Goal: Communication & Community: Share content

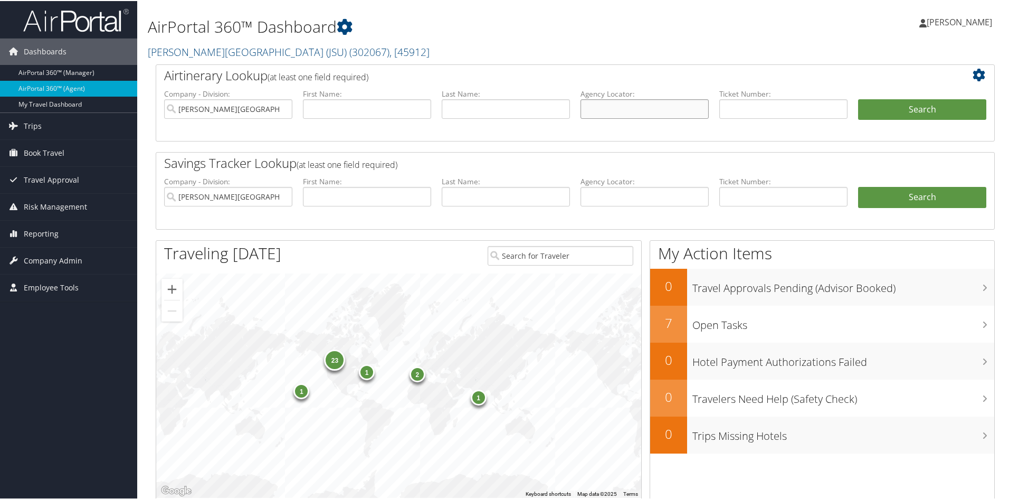
click at [662, 104] on input "text" at bounding box center [645, 108] width 128 height 20
click at [390, 53] on span ", [ 45912 ]" at bounding box center [410, 51] width 40 height 14
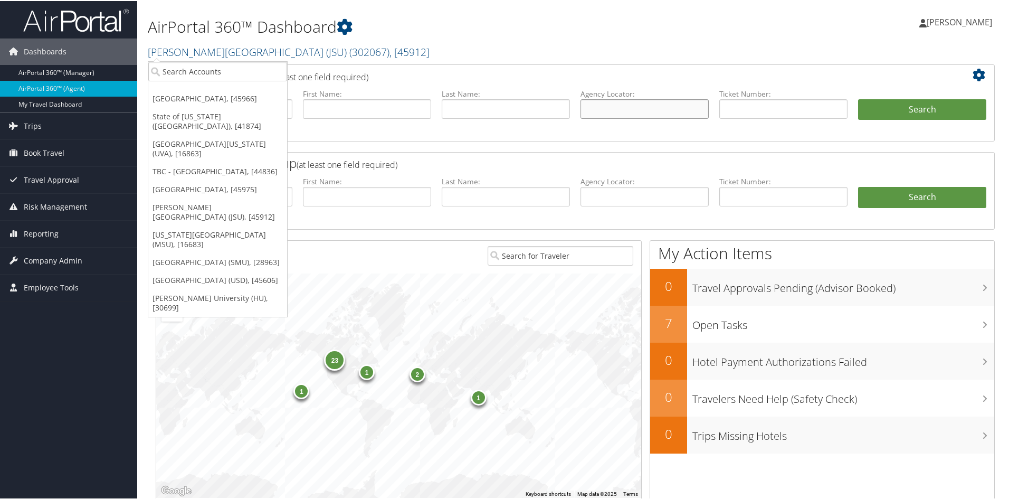
click at [648, 108] on input "text" at bounding box center [645, 108] width 128 height 20
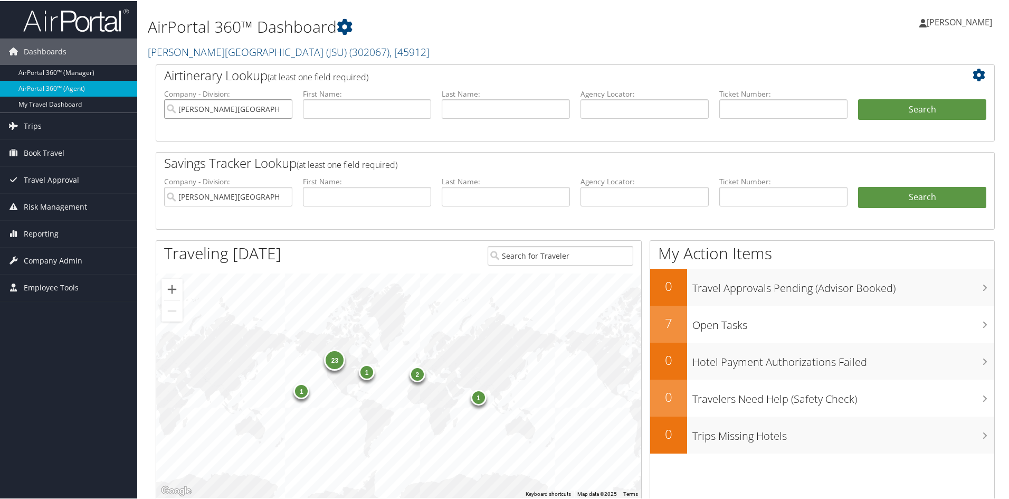
click at [282, 109] on input "Jackson State University (JSU)" at bounding box center [228, 108] width 128 height 20
click at [647, 105] on input "text" at bounding box center [645, 108] width 128 height 20
paste input "DNPY75"
type input "DNPY75"
click at [911, 110] on button "Search" at bounding box center [922, 108] width 128 height 21
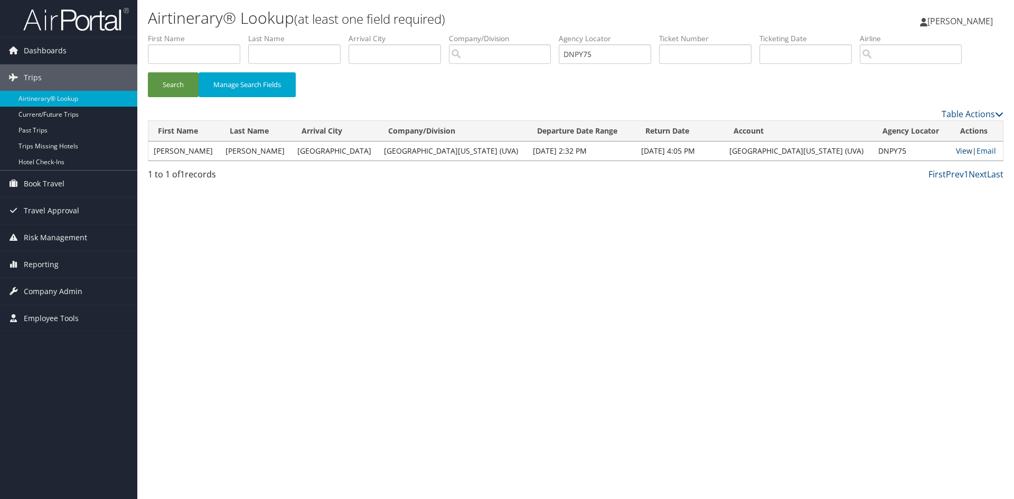
click at [955, 147] on link "View" at bounding box center [963, 151] width 16 height 10
drag, startPoint x: 608, startPoint y: 51, endPoint x: 412, endPoint y: 58, distance: 195.4
click at [418, 33] on ul "First Name Last Name Departure City Arrival City Company/Division Airport/City …" at bounding box center [575, 33] width 855 height 0
type input "dnq063"
click at [177, 83] on button "Search" at bounding box center [173, 84] width 51 height 25
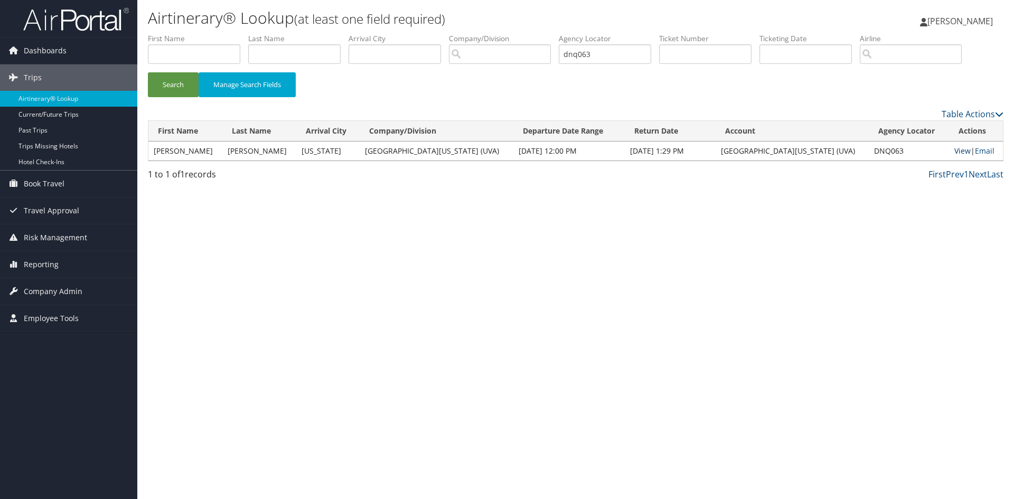
click at [955, 149] on link "View" at bounding box center [962, 151] width 16 height 10
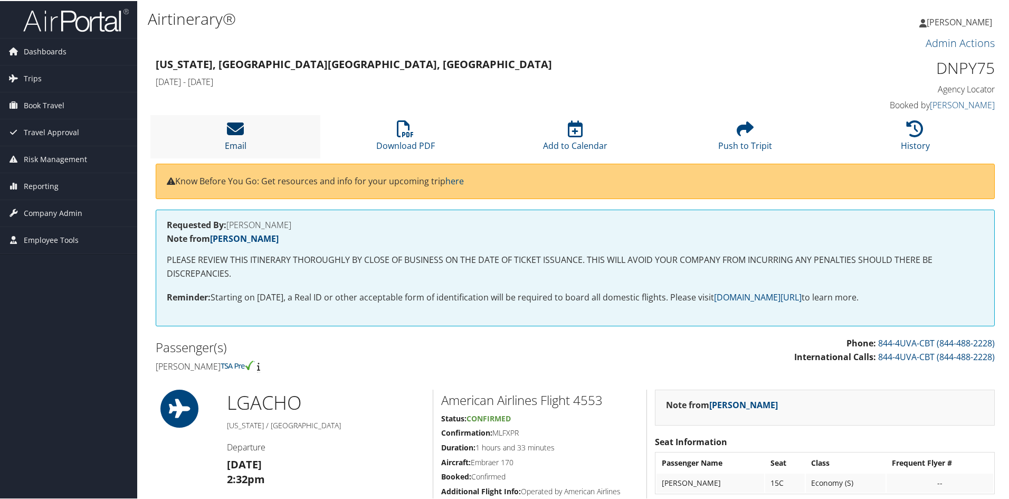
click at [237, 130] on icon at bounding box center [235, 127] width 17 height 17
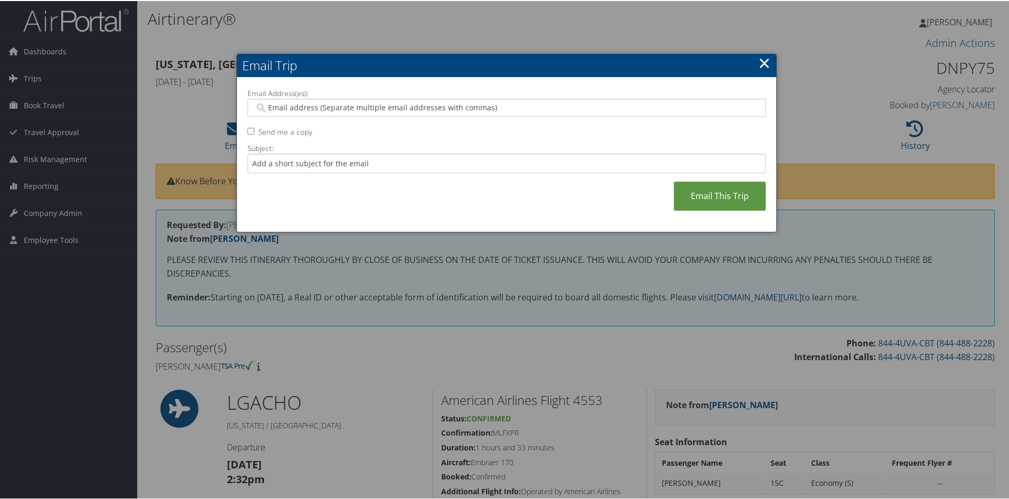
click at [374, 107] on input "Email Address(es):" at bounding box center [506, 106] width 504 height 11
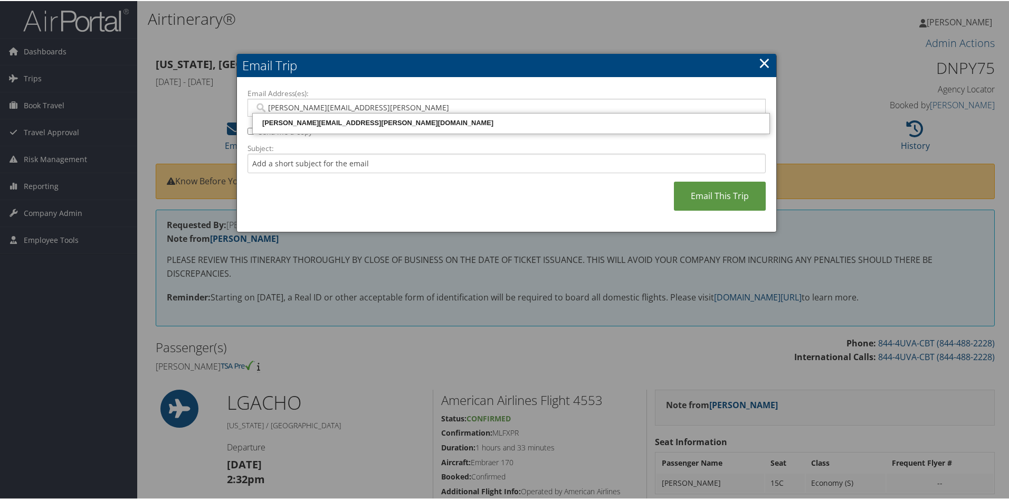
type input "stephen.skowronek@yale.edu"
click at [387, 123] on div "STEPHEN.SKOWRONEK@YALE.EDU" at bounding box center [511, 122] width 514 height 11
type input "STEPHEN.SKOWRONEK@YALE.EDU"
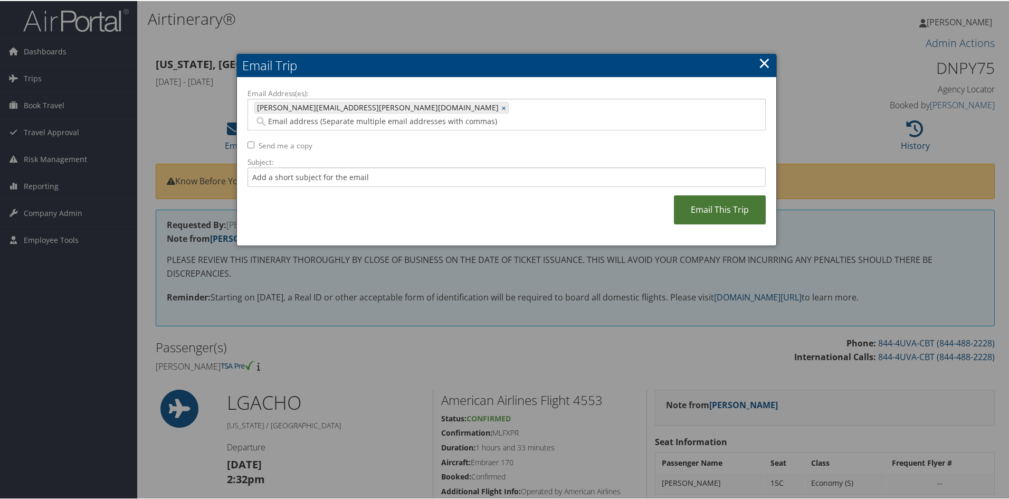
click at [702, 194] on link "Email This Trip" at bounding box center [720, 208] width 92 height 29
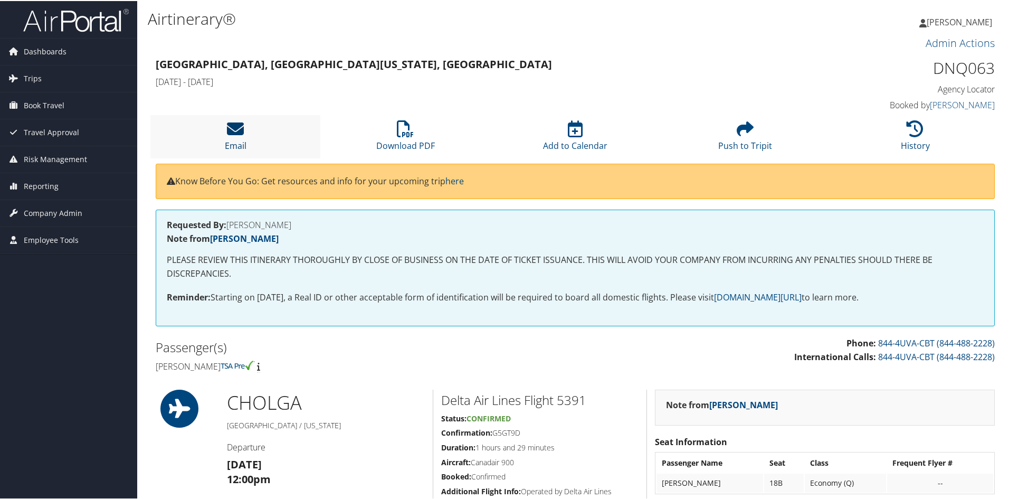
click at [238, 134] on icon at bounding box center [235, 127] width 17 height 17
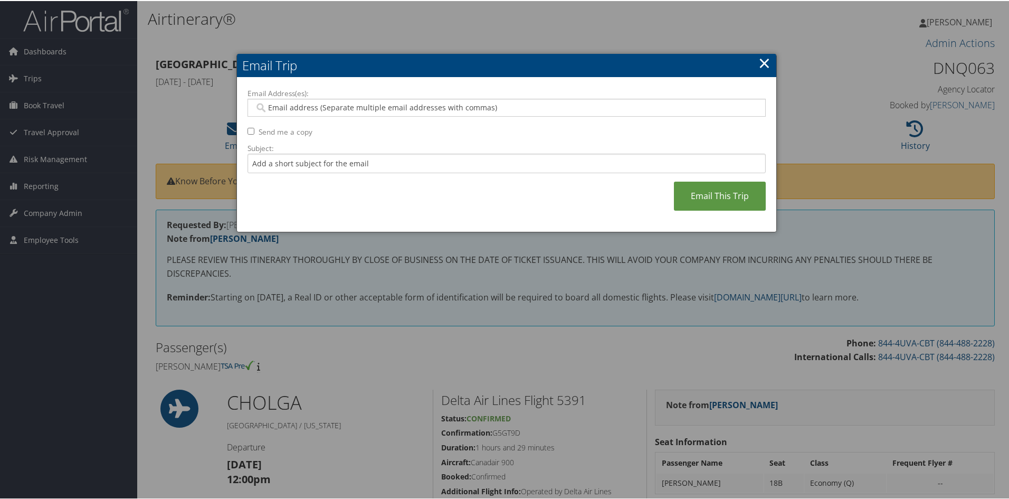
click at [422, 108] on input "Email Address(es):" at bounding box center [506, 106] width 504 height 11
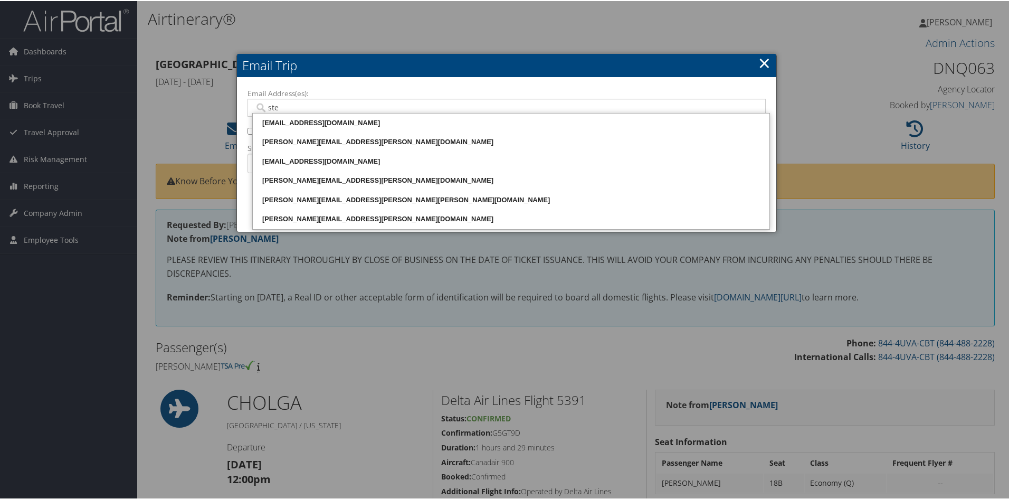
type input "step"
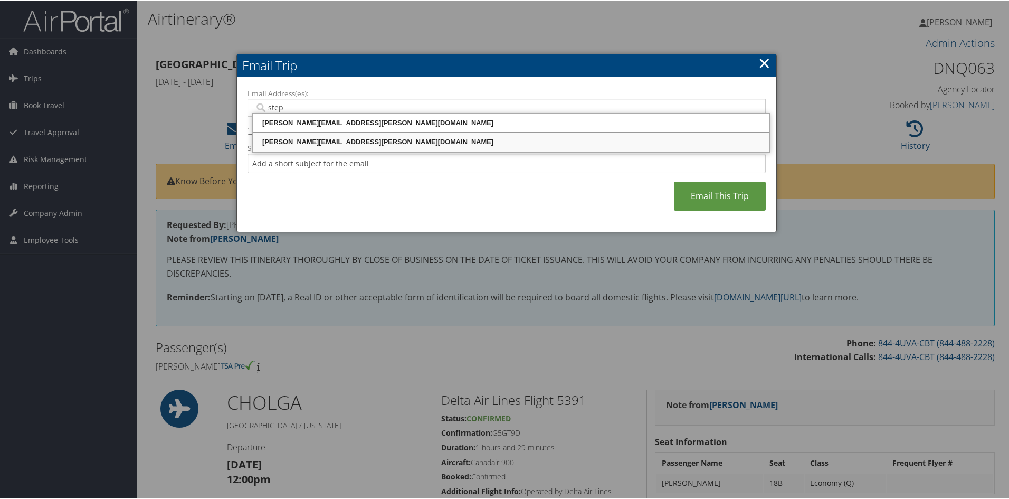
click at [389, 146] on div "STEPHEN.SKOWRONEK@YALE.EDU" at bounding box center [511, 141] width 514 height 11
type input "STEPHEN.SKOWRONEK@YALE.EDU"
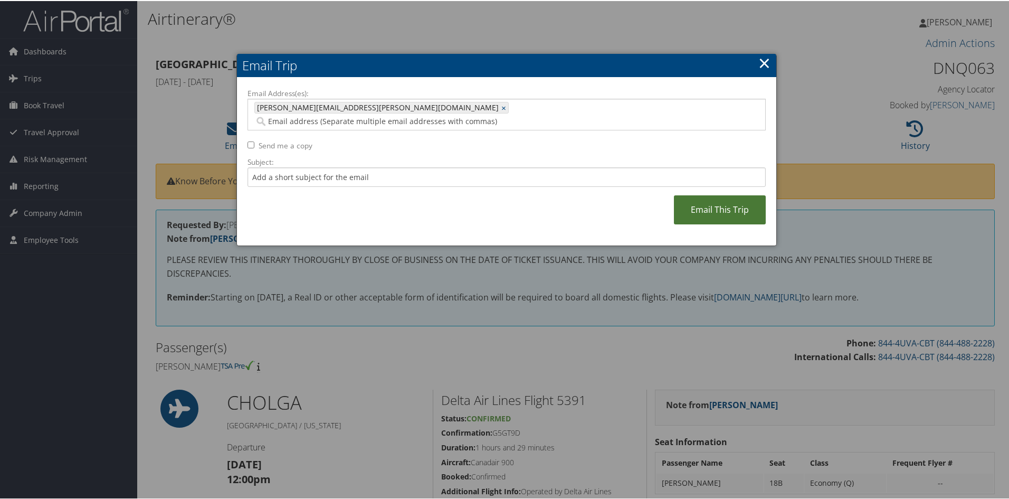
click at [705, 198] on link "Email This Trip" at bounding box center [720, 208] width 92 height 29
